Goal: Find contact information: Find contact information

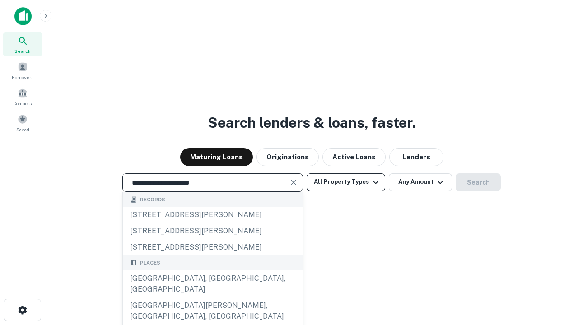
click at [212, 298] on div "[GEOGRAPHIC_DATA], [GEOGRAPHIC_DATA], [GEOGRAPHIC_DATA]" at bounding box center [213, 284] width 180 height 27
click at [346, 182] on button "All Property Types" at bounding box center [346, 182] width 79 height 18
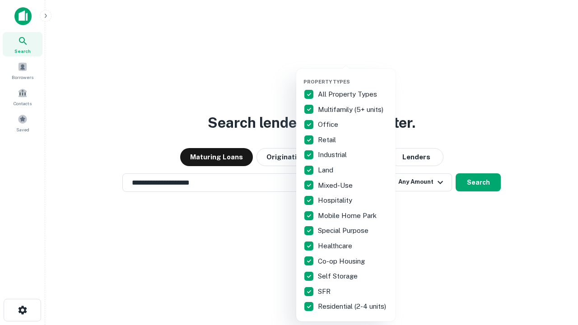
type input "**********"
click at [353, 76] on button "button" at bounding box center [352, 76] width 99 height 0
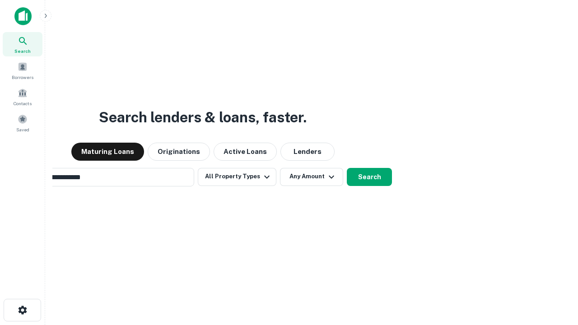
scroll to position [14, 0]
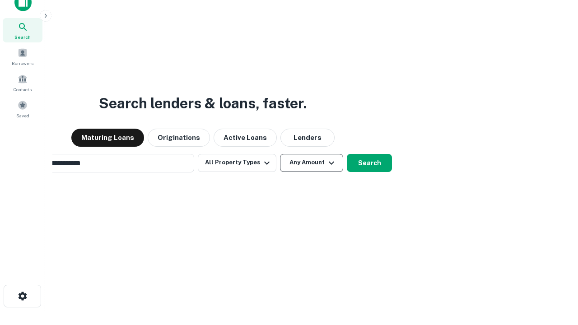
click at [280, 154] on button "Any Amount" at bounding box center [311, 163] width 63 height 18
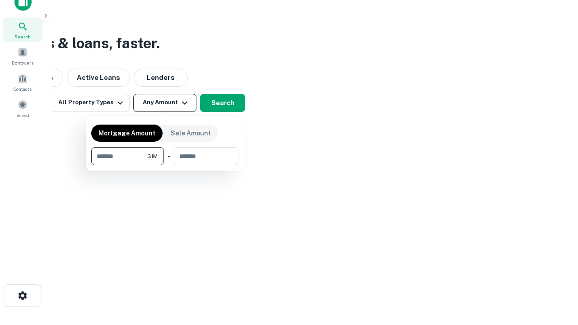
type input "*******"
click at [165, 165] on button "button" at bounding box center [164, 165] width 147 height 0
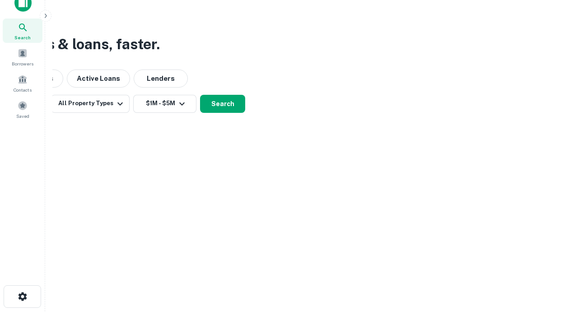
scroll to position [5, 167]
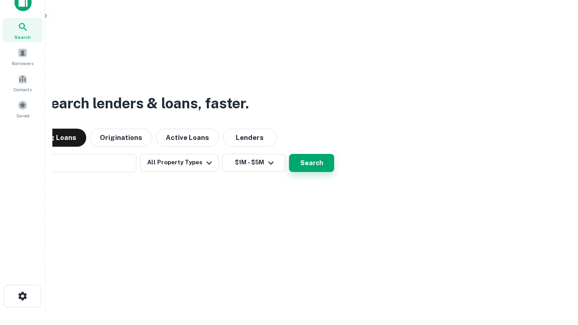
click at [289, 154] on button "Search" at bounding box center [311, 163] width 45 height 18
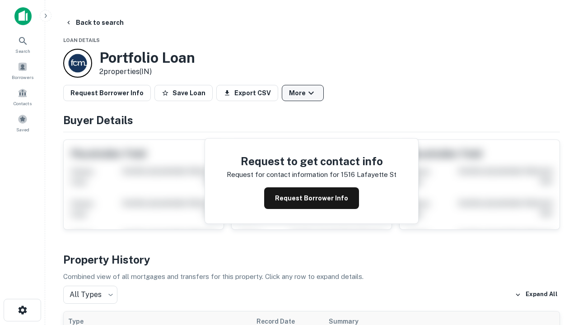
click at [303, 93] on button "More" at bounding box center [303, 93] width 42 height 16
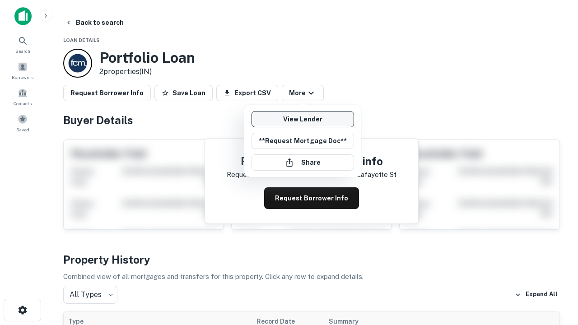
click at [303, 119] on link "View Lender" at bounding box center [303, 119] width 103 height 16
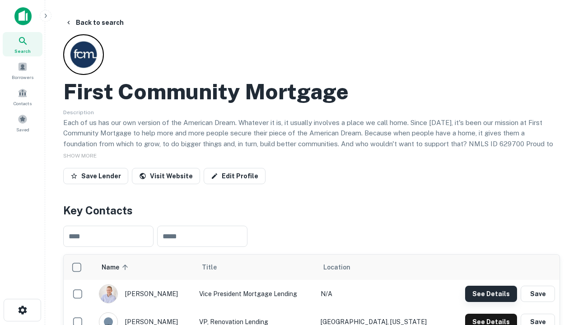
click at [491, 294] on button "See Details" at bounding box center [491, 294] width 52 height 16
click at [22, 310] on icon "button" at bounding box center [22, 310] width 11 height 11
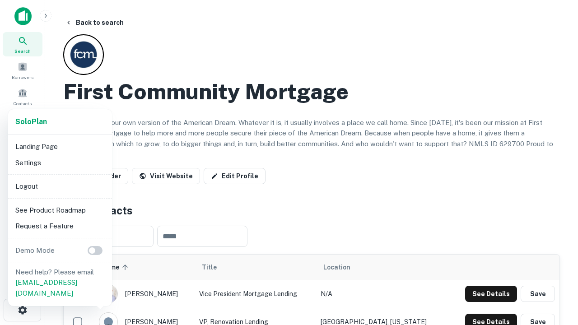
click at [60, 186] on li "Logout" at bounding box center [60, 186] width 97 height 16
